Goal: Task Accomplishment & Management: Use online tool/utility

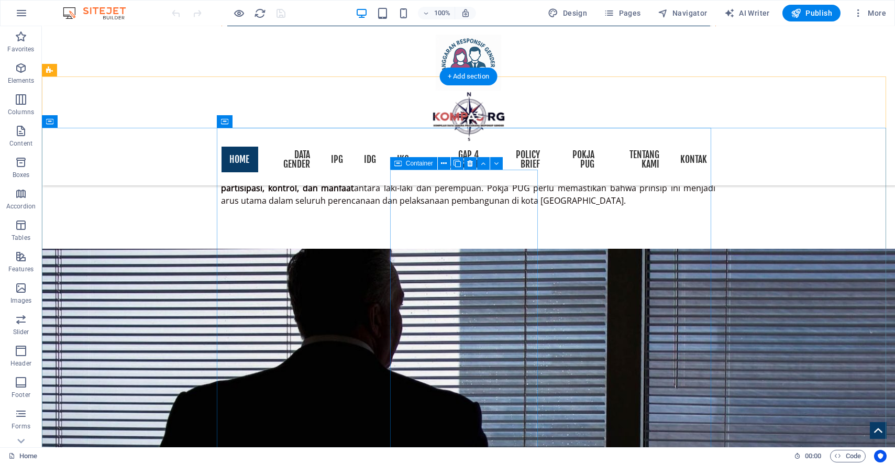
scroll to position [692, 0]
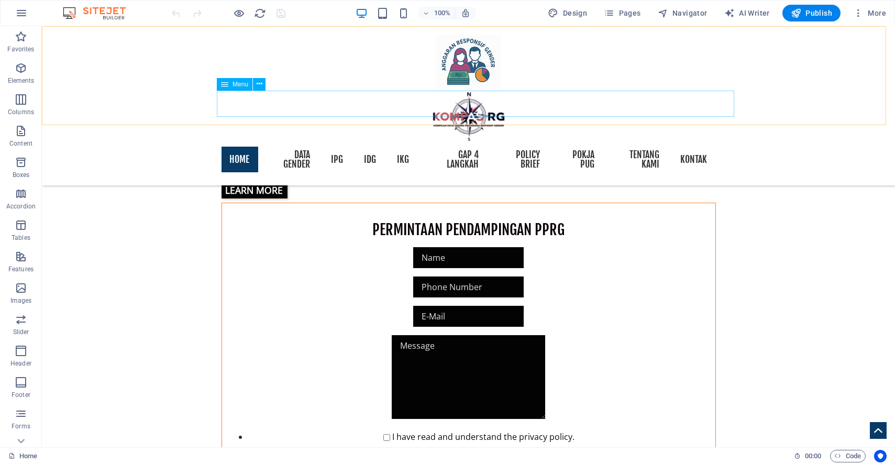
click at [310, 142] on nav "Home DATA GENDER IPG IDG IKG GAP 4 Langkah Policy brief POKJA PUG Tentang Kami …" at bounding box center [468, 159] width 494 height 35
select select
select select "1"
select select
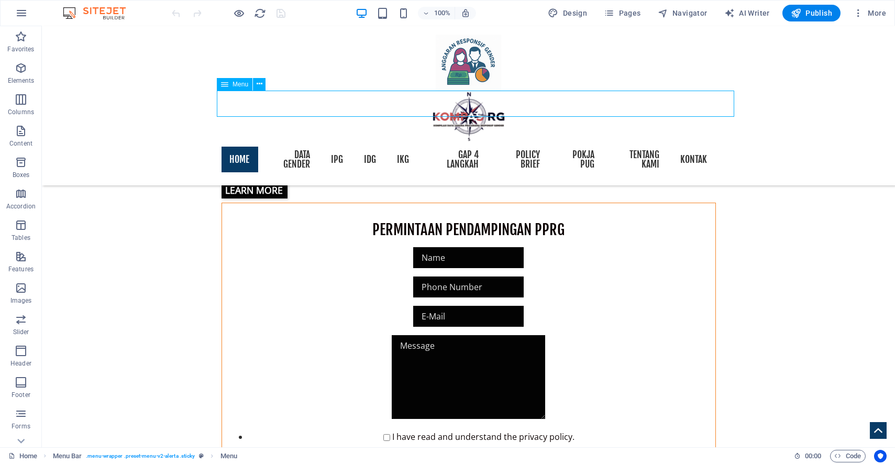
select select "10"
select select
select select "11"
select select
select select "3"
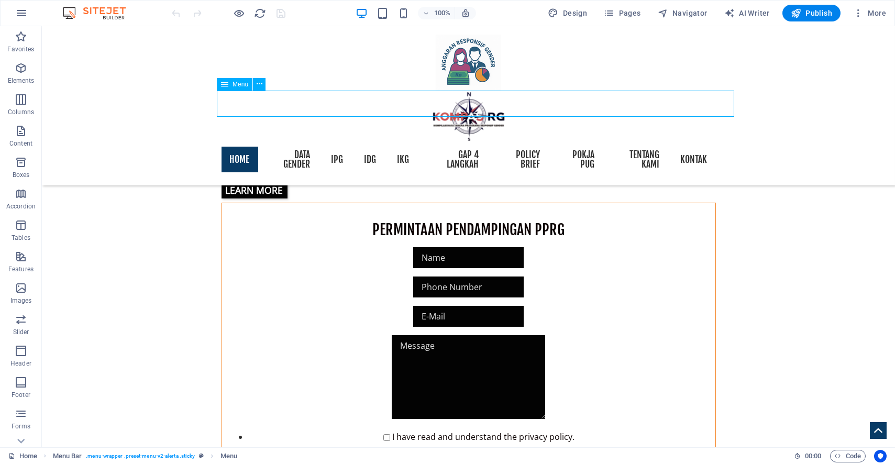
select select
select select "12"
select select
select select "104"
select select
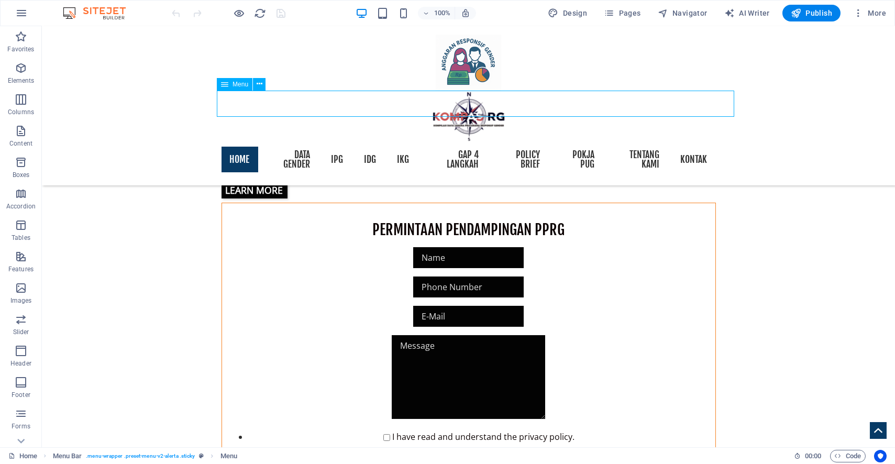
select select "105"
select select
select select "2"
select select
select select "5"
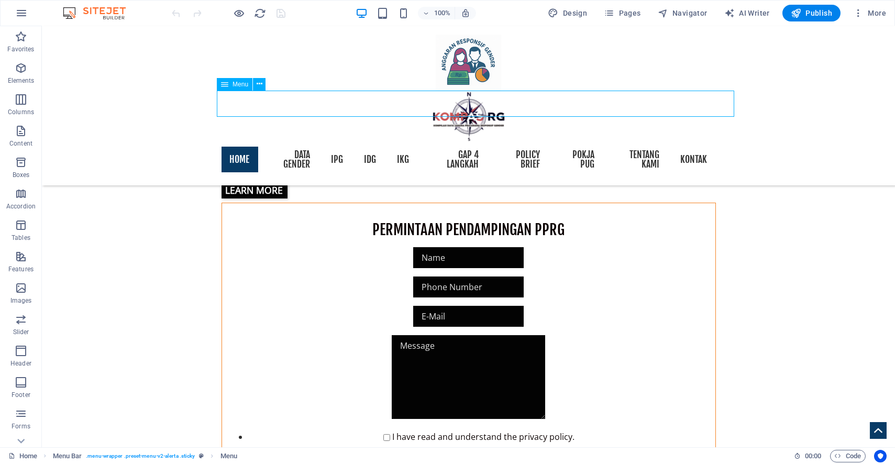
select select
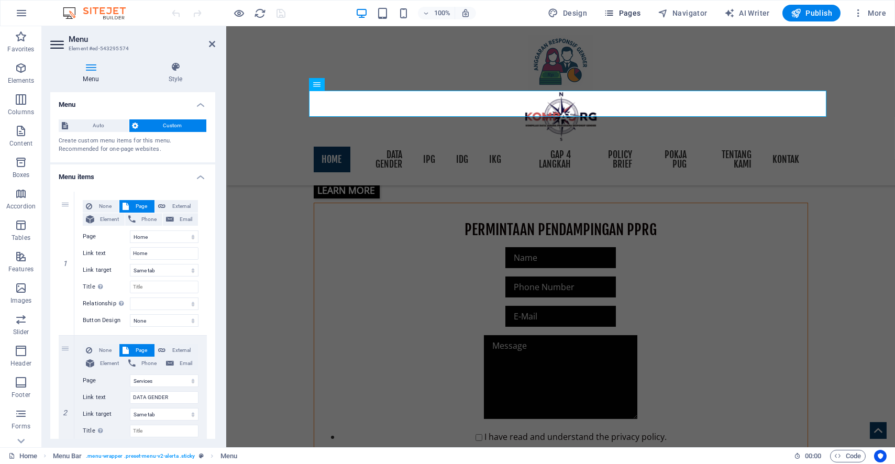
click at [625, 9] on span "Pages" at bounding box center [622, 13] width 37 height 10
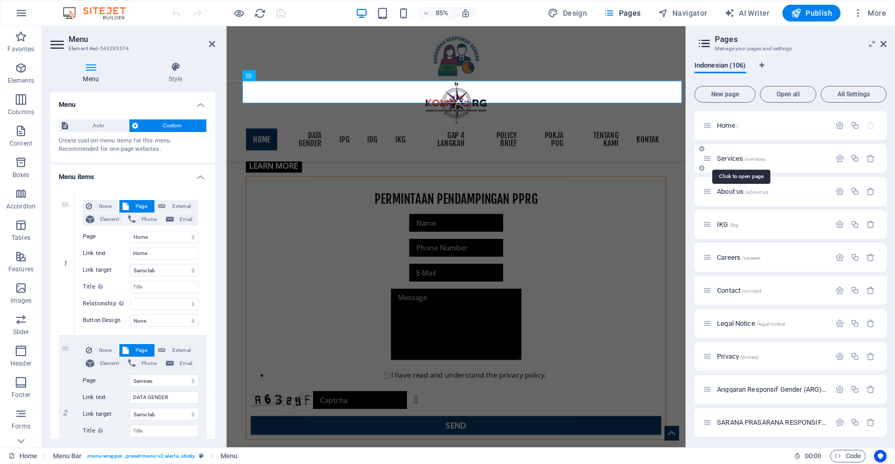
click at [749, 158] on span "/services" at bounding box center [754, 159] width 21 height 6
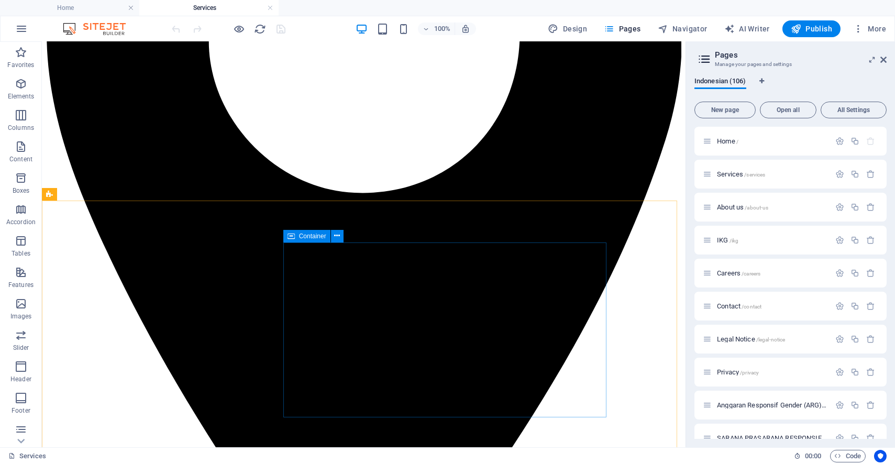
scroll to position [756, 0]
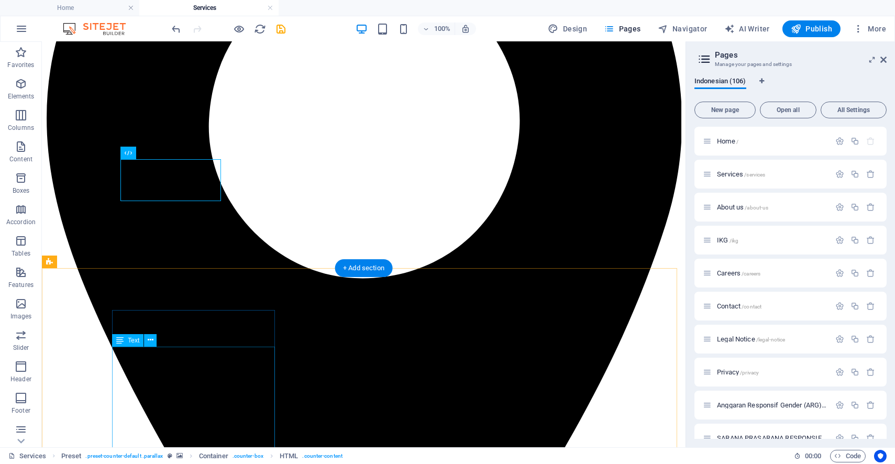
scroll to position [930, 0]
